Goal: Transaction & Acquisition: Subscribe to service/newsletter

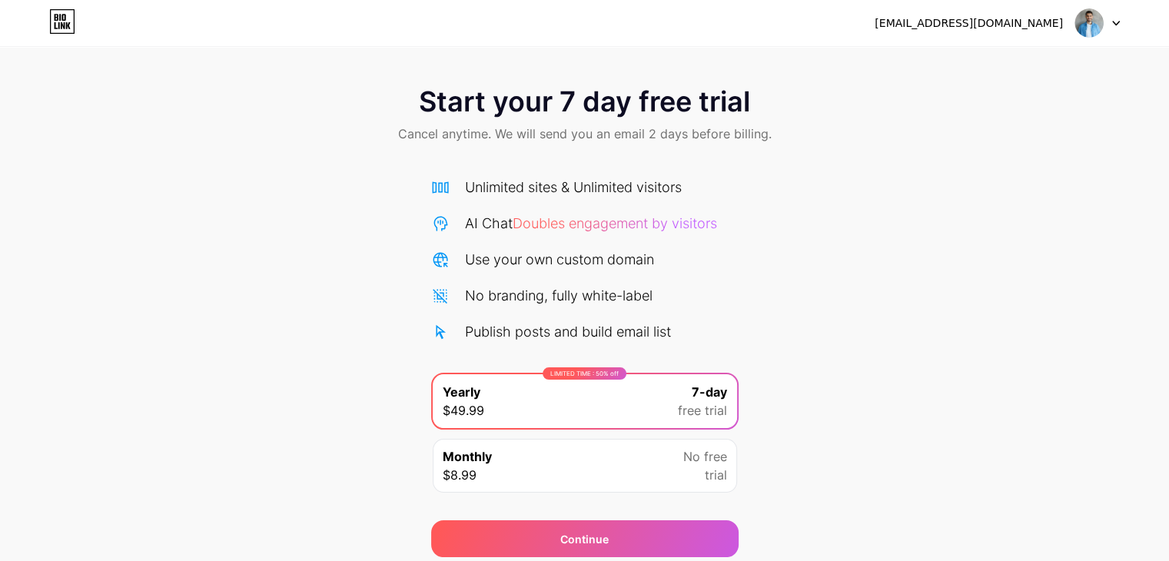
scroll to position [57, 0]
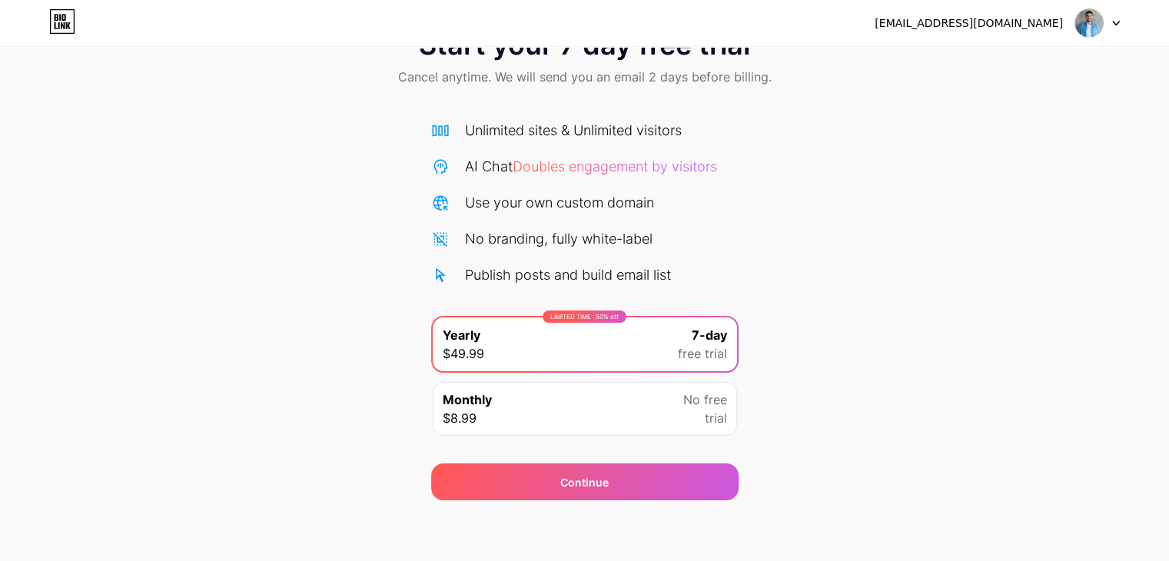
click at [1115, 14] on div at bounding box center [1098, 23] width 45 height 28
click at [1111, 18] on div at bounding box center [1098, 23] width 45 height 28
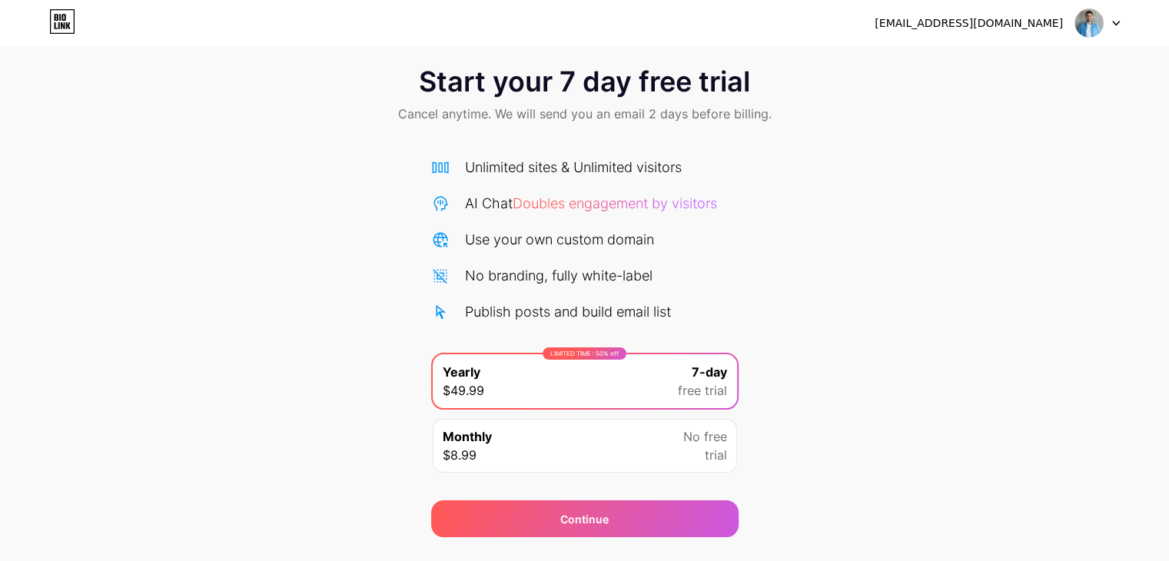
scroll to position [0, 0]
